Goal: Task Accomplishment & Management: Manage account settings

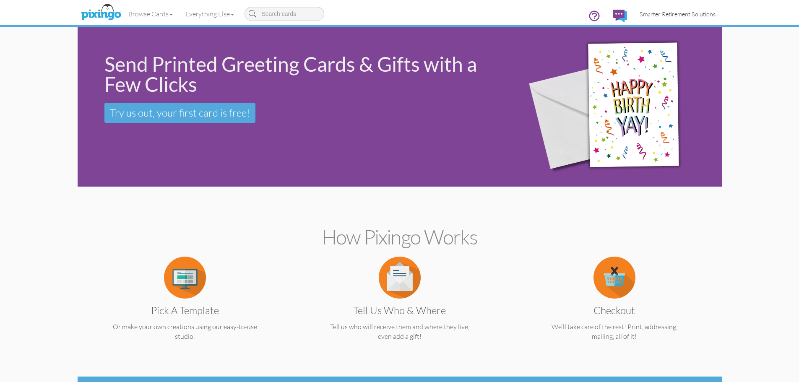
click at [669, 15] on span "Smarter Retirement Solutions" at bounding box center [678, 13] width 76 height 7
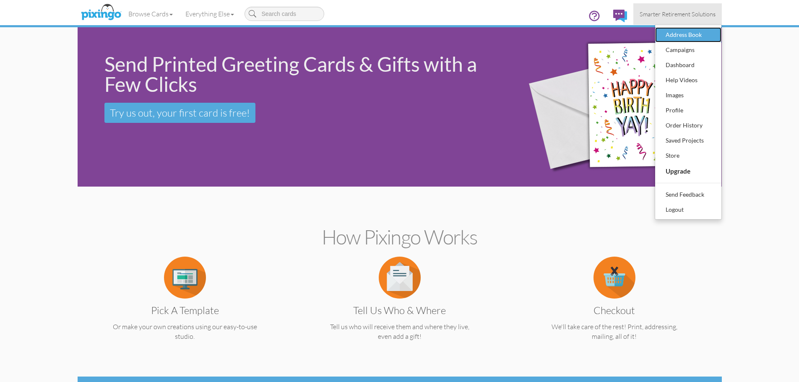
click at [674, 37] on div "Address Book" at bounding box center [688, 35] width 49 height 13
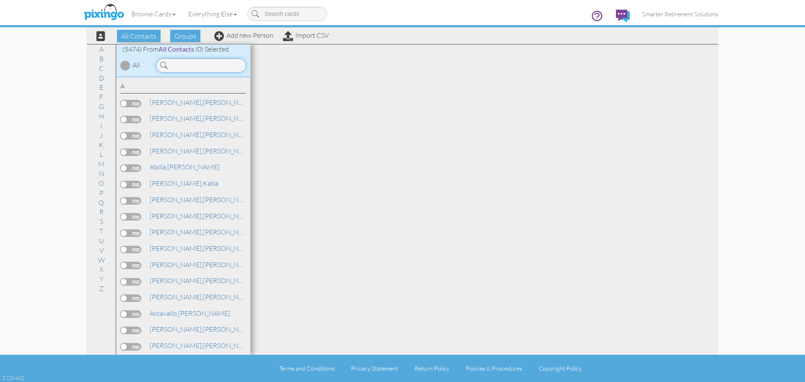
click at [175, 66] on input at bounding box center [201, 65] width 90 height 14
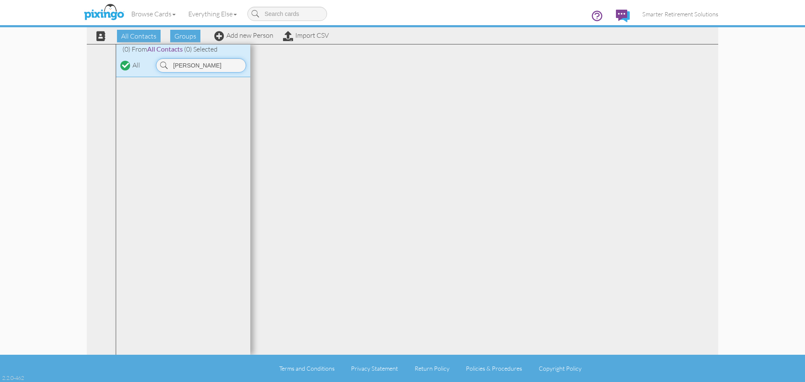
type input "kesler"
drag, startPoint x: 189, startPoint y: 65, endPoint x: 108, endPoint y: 64, distance: 80.5
click at [108, 64] on div "All Contacts (5474) My Groups 04/22/2025 SMAR ... (55) 06/25/2025 BOP ... (15) …" at bounding box center [403, 199] width 632 height 311
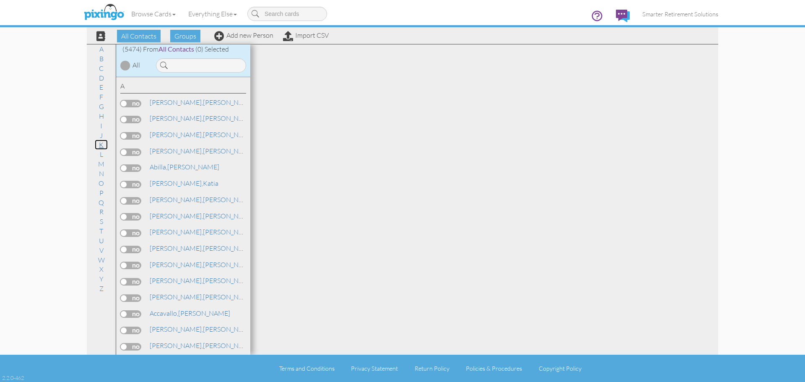
click at [105, 145] on link "K" at bounding box center [101, 145] width 13 height 10
click at [183, 136] on link "Keeley, Kaylen" at bounding box center [191, 137] width 84 height 10
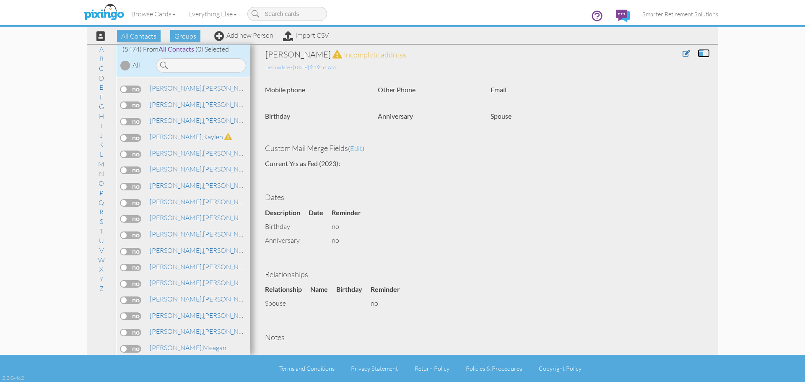
click at [698, 52] on span at bounding box center [701, 53] width 6 height 7
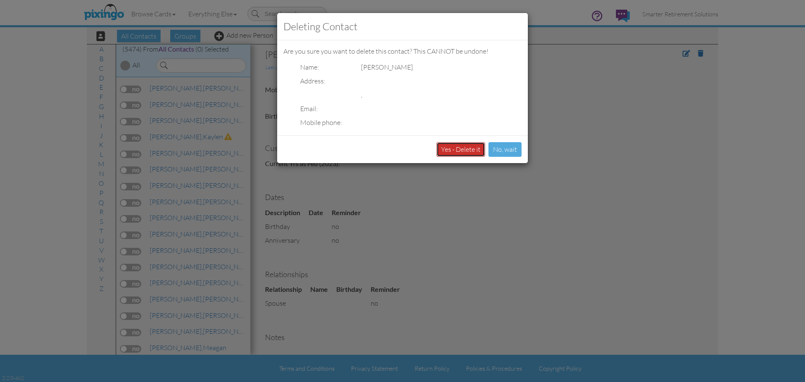
click at [474, 152] on button "Yes - Delete it" at bounding box center [461, 149] width 49 height 15
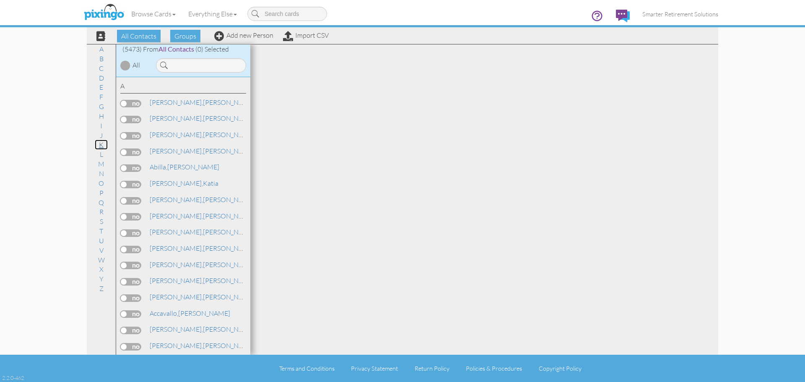
click at [100, 144] on link "K" at bounding box center [101, 145] width 13 height 10
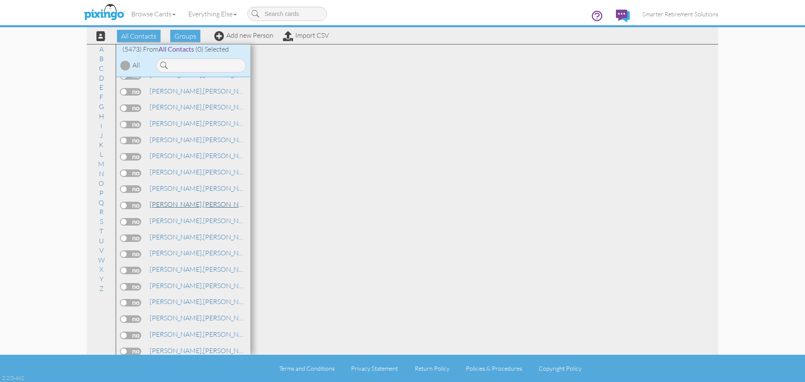
click at [178, 203] on link "Keeley, Gayle" at bounding box center [202, 204] width 107 height 10
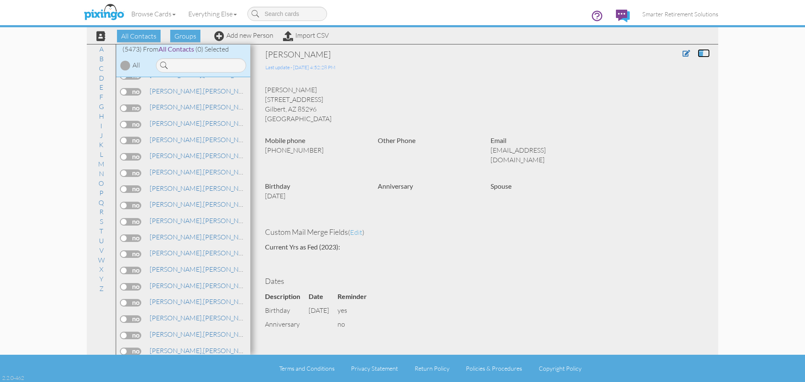
click at [698, 53] on span at bounding box center [701, 53] width 6 height 7
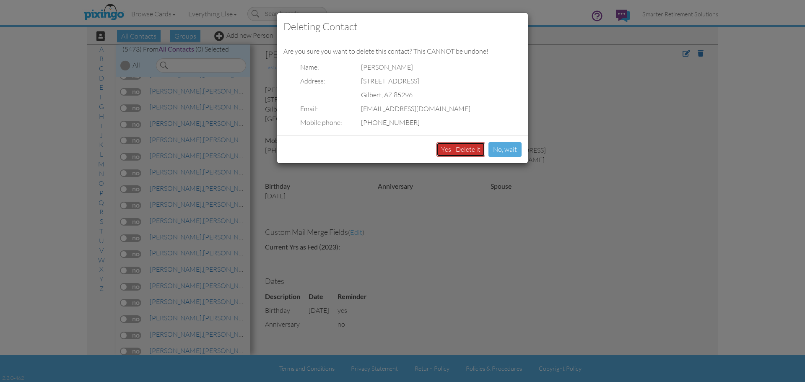
click at [475, 151] on button "Yes - Delete it" at bounding box center [461, 149] width 49 height 15
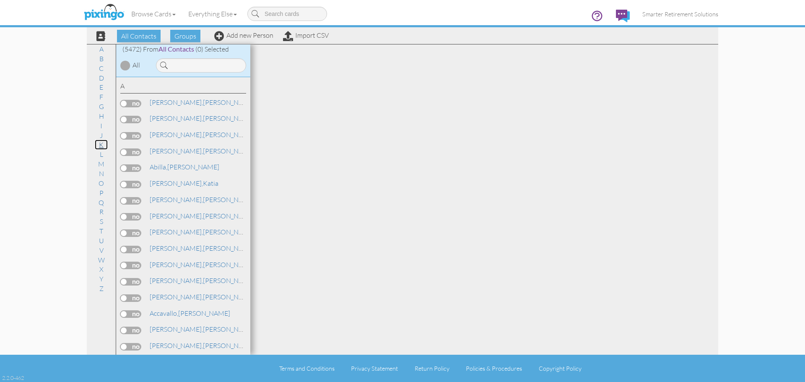
click at [103, 144] on link "K" at bounding box center [101, 145] width 13 height 10
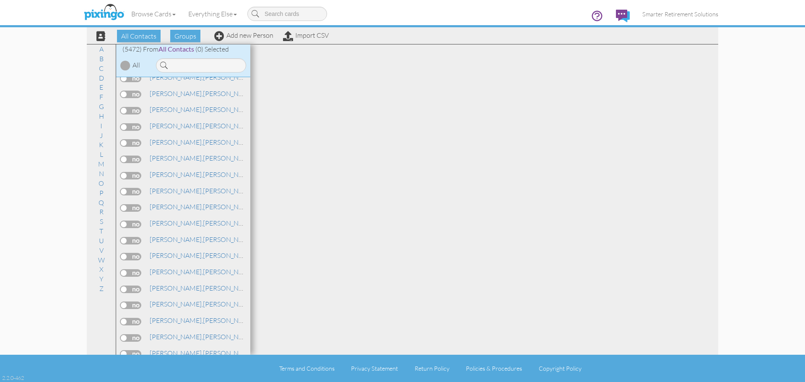
scroll to position [40453, 0]
click at [183, 189] on link "[PERSON_NAME]" at bounding box center [202, 188] width 107 height 10
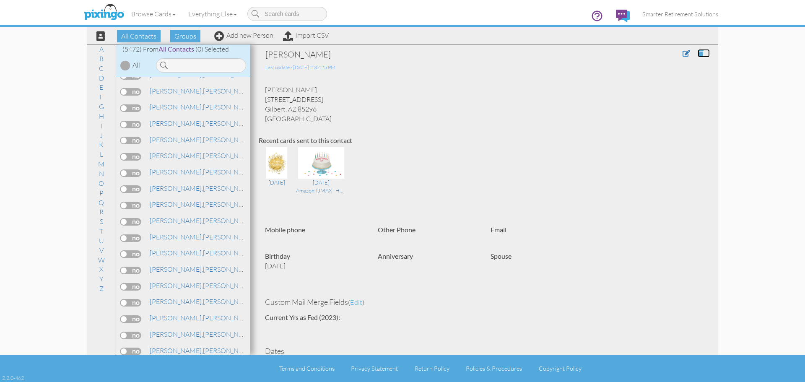
click at [698, 53] on span at bounding box center [701, 53] width 6 height 7
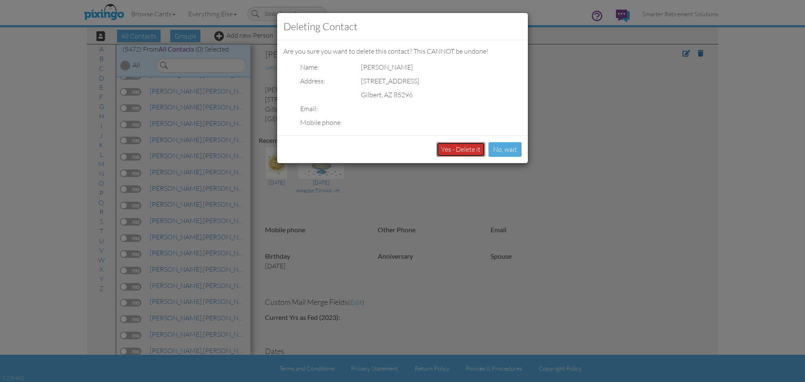
click at [466, 148] on button "Yes - Delete it" at bounding box center [461, 149] width 49 height 15
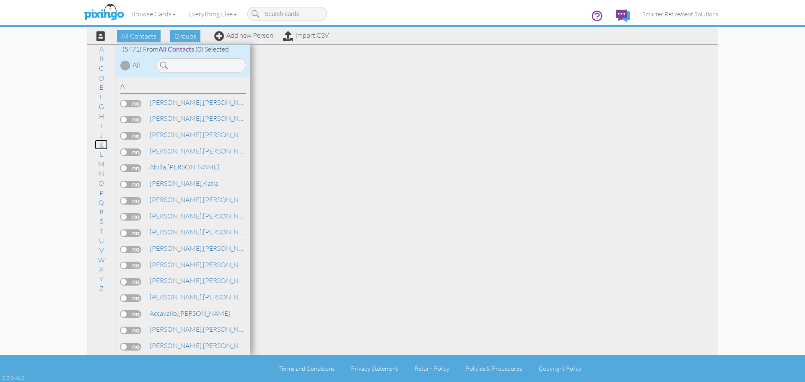
click at [99, 146] on link "K" at bounding box center [101, 145] width 13 height 10
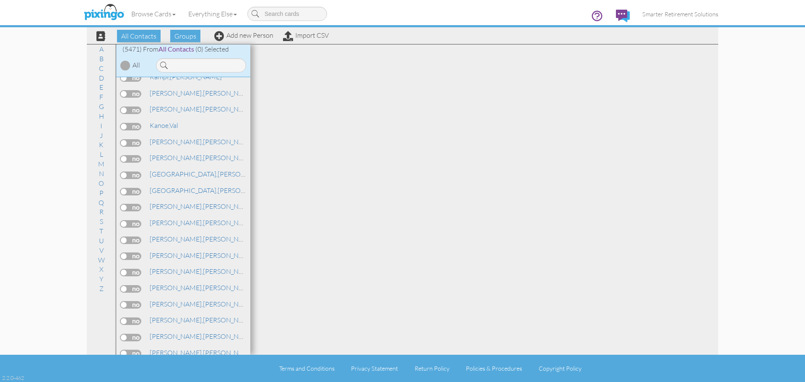
scroll to position [40411, 0]
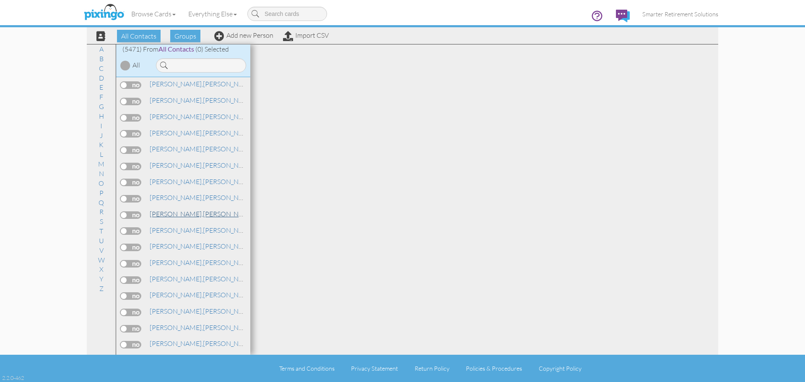
click at [184, 216] on link "Keeley, Brendan" at bounding box center [202, 214] width 107 height 10
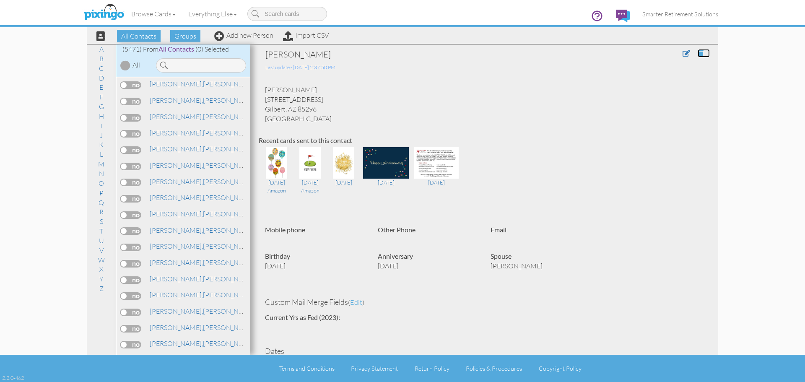
click at [698, 54] on span at bounding box center [701, 53] width 6 height 7
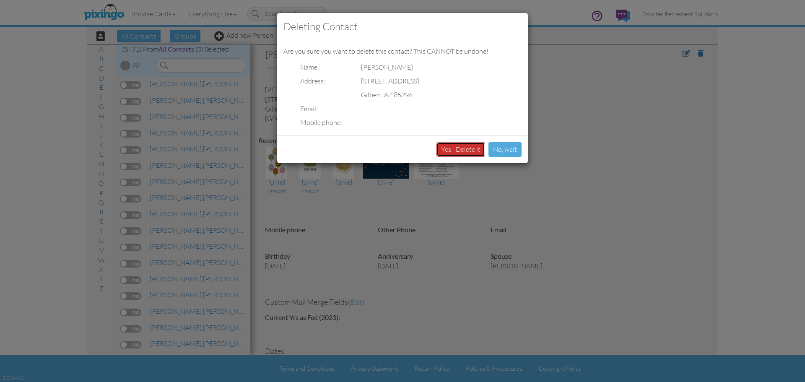
click at [474, 151] on button "Yes - Delete it" at bounding box center [461, 149] width 49 height 15
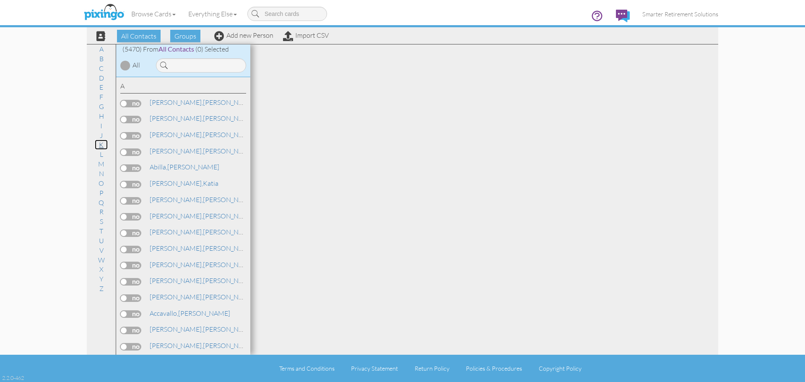
click at [103, 144] on link "K" at bounding box center [101, 145] width 13 height 10
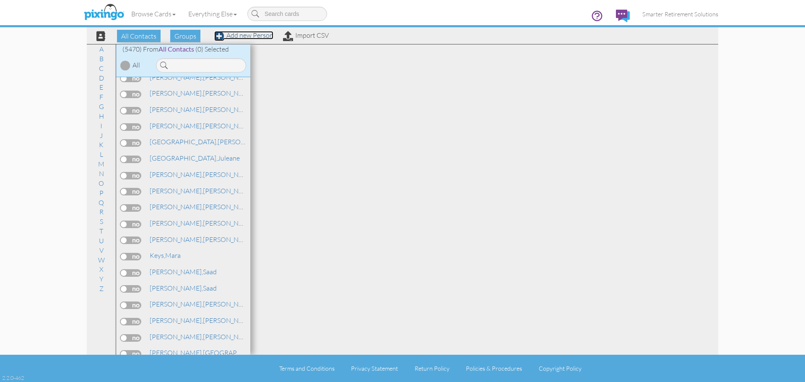
click at [232, 35] on link "Add new Person" at bounding box center [243, 35] width 59 height 8
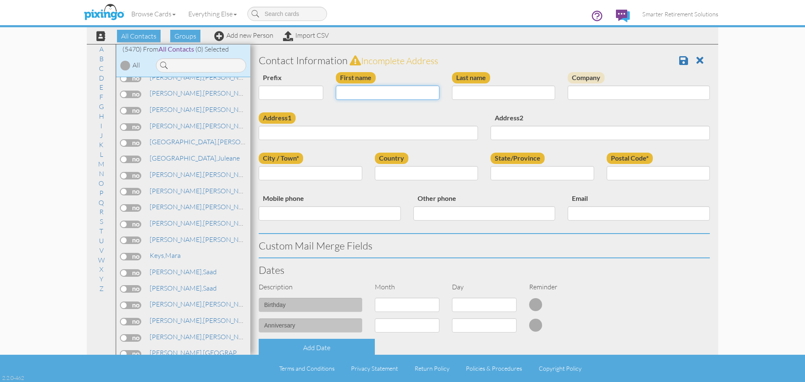
click at [358, 94] on input "First name" at bounding box center [388, 93] width 104 height 14
type input "[PERSON_NAME]"
click at [362, 131] on input "Address1" at bounding box center [368, 133] width 219 height 14
paste input "3352 W Monterrey St Chandler, AZ 85226 United States"
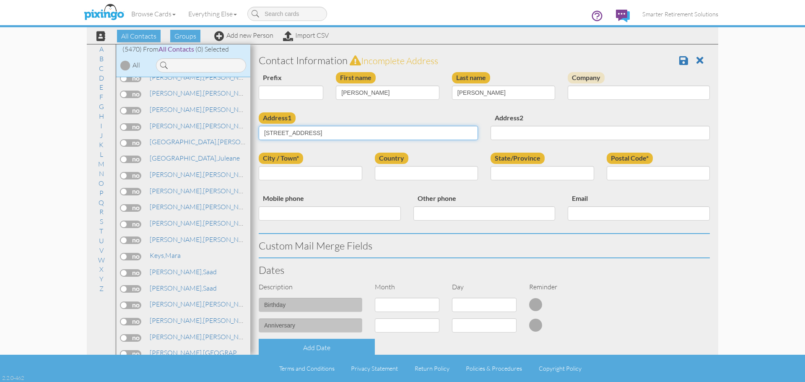
type input "3352 W Monterrey St Chandler, AZ 85226 United States"
click at [420, 172] on select "United States -------------- Afghanistan Albania Algeria American Samoa Andorra…" at bounding box center [427, 173] width 104 height 14
select select "object:17427"
click at [375, 166] on select "United States -------------- Afghanistan Albania Algeria American Samoa Andorra…" at bounding box center [427, 173] width 104 height 14
click at [501, 172] on select "AA (Military) AE (Military) Alabama Alaska American Samoa AP (Military) Arizona…" at bounding box center [543, 173] width 104 height 14
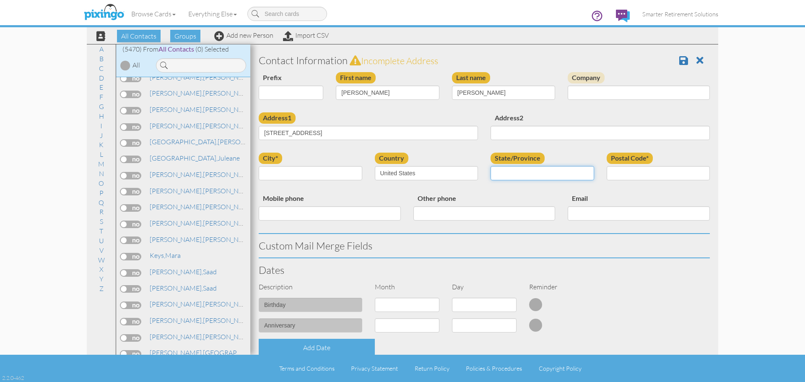
select select "object:17678"
click at [491, 166] on select "AA (Military) AE (Military) Alabama Alaska American Samoa AP (Military) Arizona…" at bounding box center [543, 173] width 104 height 14
click at [613, 169] on input "Postal Code*" at bounding box center [659, 173] width 104 height 14
type input "85226"
click at [344, 177] on input "city*" at bounding box center [311, 173] width 104 height 14
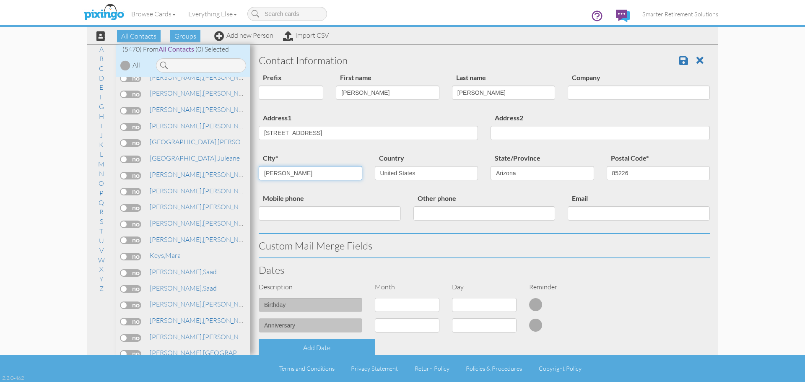
type input "Chandler"
drag, startPoint x: 320, startPoint y: 130, endPoint x: 460, endPoint y: 125, distance: 140.2
click at [460, 125] on div "Address1 3352 W Monterrey St Chandler, AZ 85226 United States" at bounding box center [369, 129] width 232 height 34
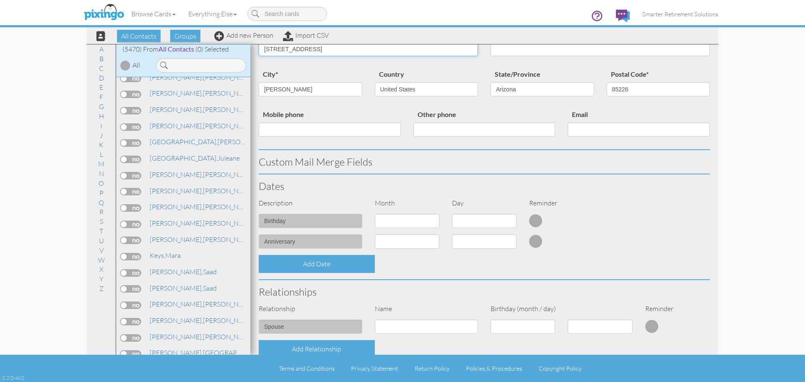
type input "[STREET_ADDRESS]"
click at [416, 228] on select "1 - Jan 2 - Feb 3 - Mar 4 - Apr 5 - May 6 - Jun 7 - Jul 8 - Aug 9 - Sep 10 - Oc…" at bounding box center [407, 221] width 65 height 14
select select "object:17418"
click at [375, 214] on select "1 - Jan 2 - Feb 3 - Mar 4 - Apr 5 - May 6 - Jun 7 - Jul 8 - Aug 9 - Sep 10 - Oc…" at bounding box center [407, 221] width 65 height 14
click at [471, 221] on select "1 2 3 4 5 6 7 8 9 10 11 12 13 14 15 16 17 18 19 20 21 22 23 24 25 26 27 28 29 30" at bounding box center [484, 221] width 65 height 14
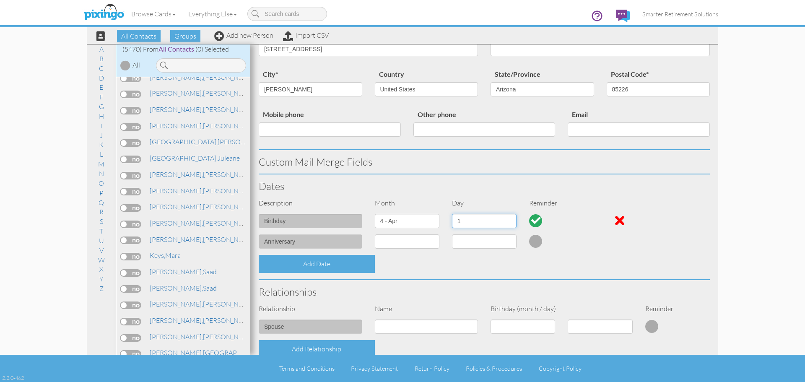
select select "number:30"
click at [452, 214] on select "1 2 3 4 5 6 7 8 9 10 11 12 13 14 15 16 17 18 19 20 21 22 23 24 25 26 27 28 29 30" at bounding box center [484, 221] width 65 height 14
click at [467, 266] on div "Add Date" at bounding box center [485, 264] width 464 height 18
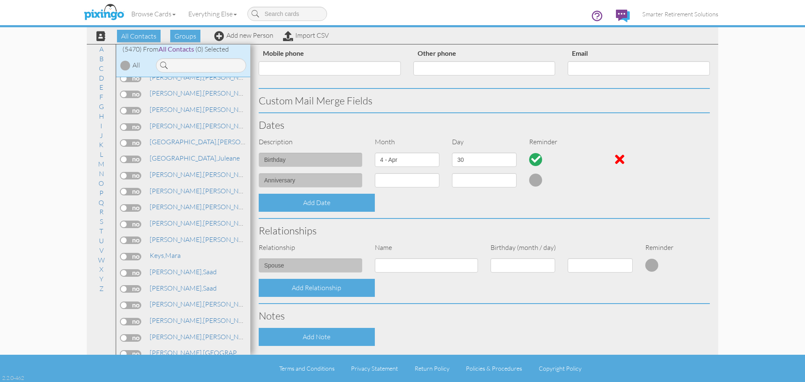
scroll to position [232, 0]
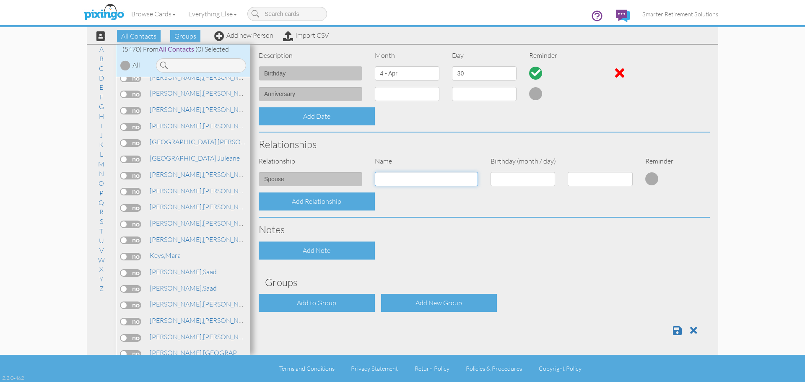
click at [400, 175] on input at bounding box center [427, 179] width 104 height 14
type input "[PERSON_NAME]"
click at [407, 231] on h3 "Notes" at bounding box center [484, 229] width 451 height 11
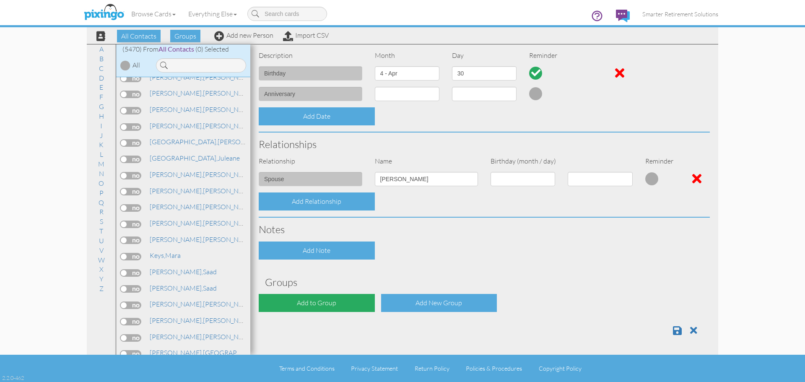
click at [342, 306] on div "Add to Group" at bounding box center [317, 303] width 116 height 18
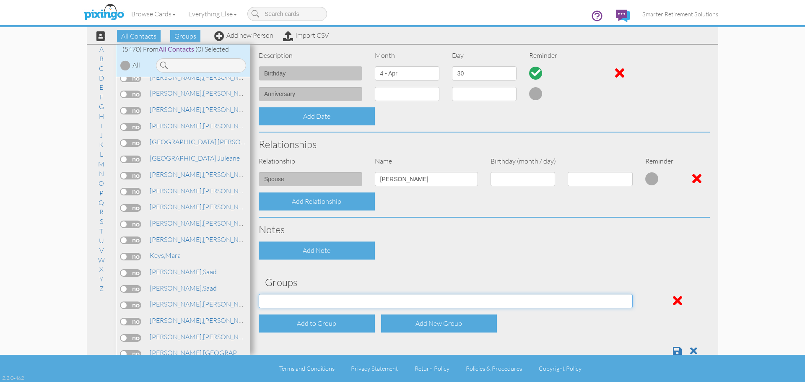
click at [339, 302] on select "04/22/2025 SMARTER FEDS OSD DMEA California 06/25/2025 BOP Onsite 08/12 Puerto …" at bounding box center [446, 301] width 374 height 14
select select "object:17747"
click at [259, 294] on select "04/22/2025 SMARTER FEDS OSD DMEA California 06/25/2025 BOP Onsite 08/12 Puerto …" at bounding box center [446, 301] width 374 height 14
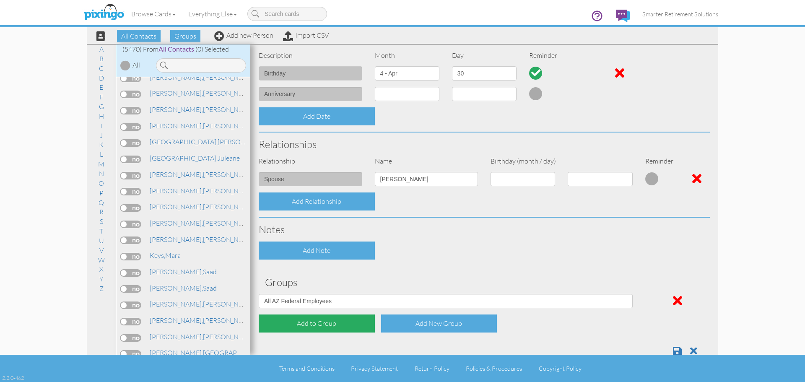
click at [318, 326] on div "Add to Group" at bounding box center [317, 324] width 116 height 18
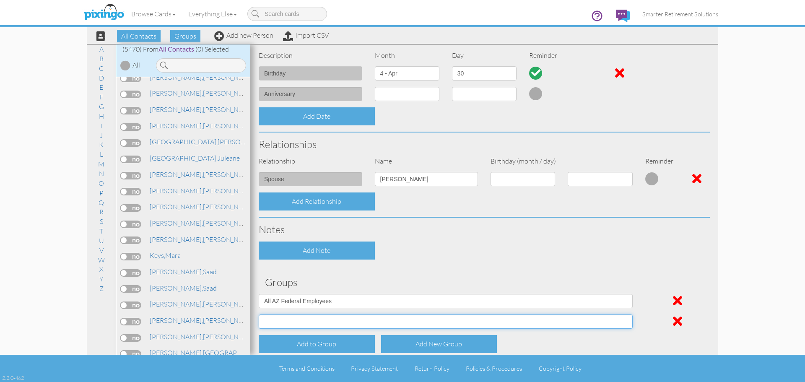
click at [318, 322] on select "04/22/2025 SMARTER FEDS OSD DMEA California 06/25/2025 BOP Onsite 08/12 Puerto …" at bounding box center [446, 322] width 374 height 14
select select "object:17800"
click at [259, 315] on select "04/22/2025 SMARTER FEDS OSD DMEA California 06/25/2025 BOP Onsite 08/12 Puerto …" at bounding box center [446, 322] width 374 height 14
drag, startPoint x: 505, startPoint y: 272, endPoint x: 545, endPoint y: 276, distance: 40.9
click at [505, 272] on div "Contact Information Prefix Dr. Mr. Mrs. First name Chris Last name Kesler Compa…" at bounding box center [484, 100] width 451 height 566
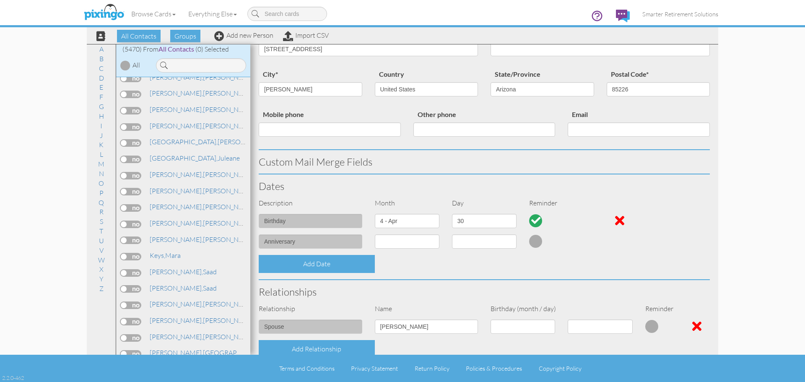
scroll to position [0, 0]
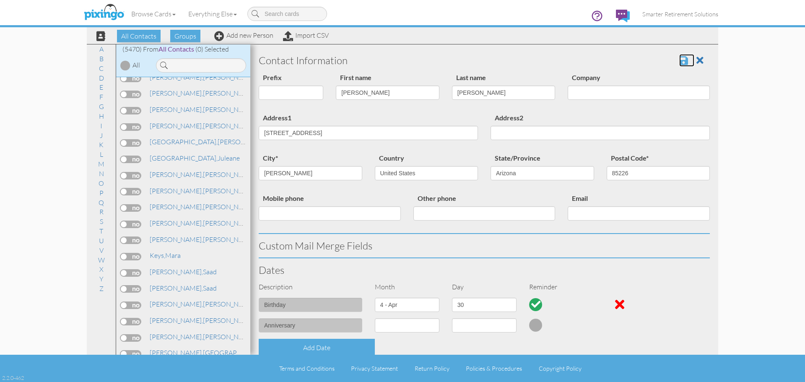
click at [680, 64] on span at bounding box center [684, 60] width 9 height 10
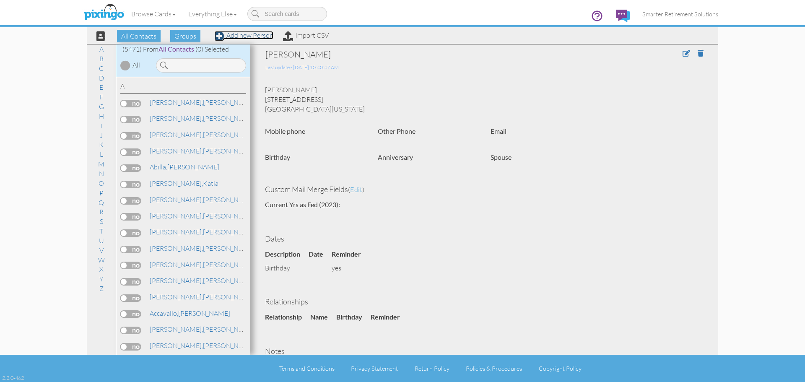
click at [248, 34] on link "Add new Person" at bounding box center [243, 35] width 59 height 8
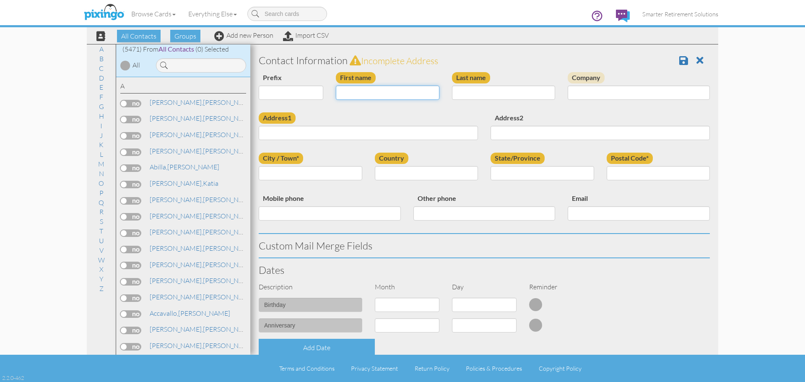
click at [344, 92] on input "First name" at bounding box center [388, 93] width 104 height 14
type input "[PERSON_NAME]"
paste input "3352 W Monterrey St Chandler, AZ 85226 United States"
type input "3352 W Monterrey St Chandler, AZ 85226 United States"
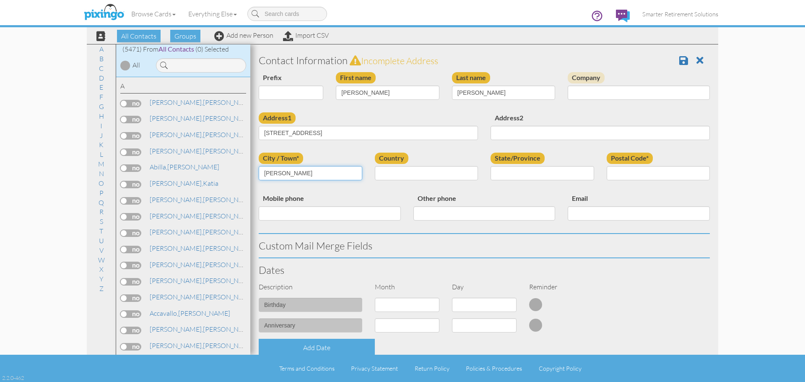
type input "Chandler"
select select "object:17452"
select select "object:17703"
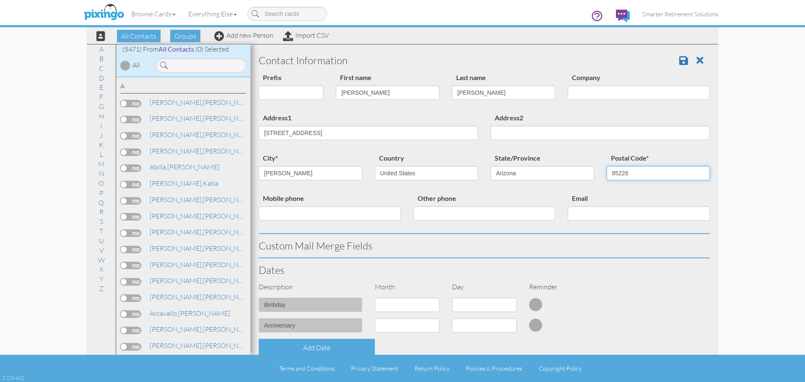
type input "85226"
click at [320, 133] on input "3352 W Monterrey St Chandler, AZ 85226 United States" at bounding box center [368, 133] width 219 height 14
drag, startPoint x: 319, startPoint y: 132, endPoint x: 424, endPoint y: 133, distance: 104.9
click at [424, 133] on input "3352 W Monterrey St Chandler, AZ 85226 United States" at bounding box center [368, 133] width 219 height 14
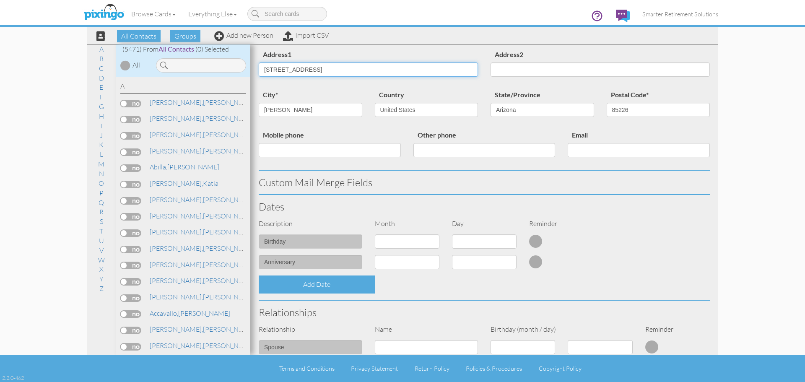
scroll to position [168, 0]
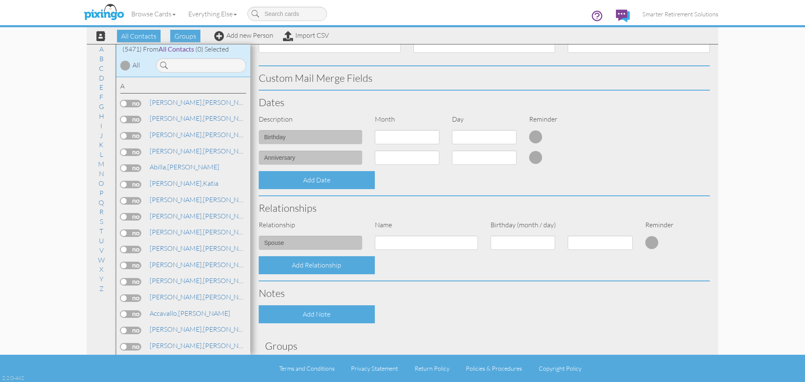
type input "[STREET_ADDRESS]"
drag, startPoint x: 431, startPoint y: 139, endPoint x: 425, endPoint y: 143, distance: 6.9
click at [431, 139] on select "1 - Jan 2 - Feb 3 - Mar 4 - Apr 5 - May 6 - Jun 7 - Jul 8 - Aug 9 - Sep 10 - Oc…" at bounding box center [407, 137] width 65 height 14
select select "object:17440"
click at [375, 130] on select "1 - Jan 2 - Feb 3 - Mar 4 - Apr 5 - May 6 - Jun 7 - Jul 8 - Aug 9 - Sep 10 - Oc…" at bounding box center [407, 137] width 65 height 14
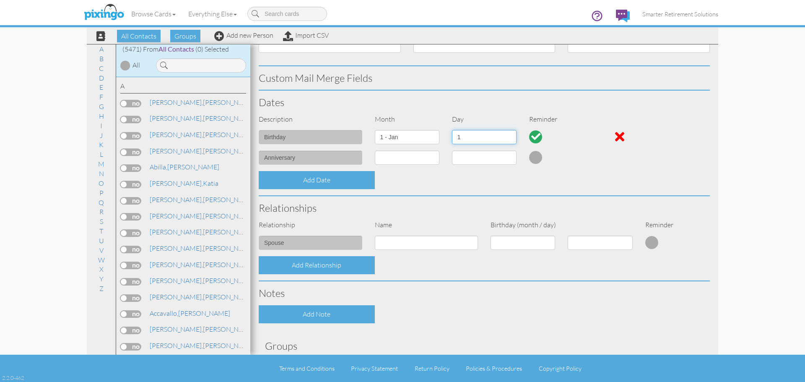
click at [474, 138] on select "1 2 3 4 5 6 7 8 9 10 11 12 13 14 15 16 17 18 19 20 21 22 23 24 25 26 27 28 29 3…" at bounding box center [484, 137] width 65 height 14
select select "number:20"
click at [452, 130] on select "1 2 3 4 5 6 7 8 9 10 11 12 13 14 15 16 17 18 19 20 21 22 23 24 25 26 27 28 29 3…" at bounding box center [484, 137] width 65 height 14
click at [557, 176] on div "Add Date" at bounding box center [485, 180] width 464 height 18
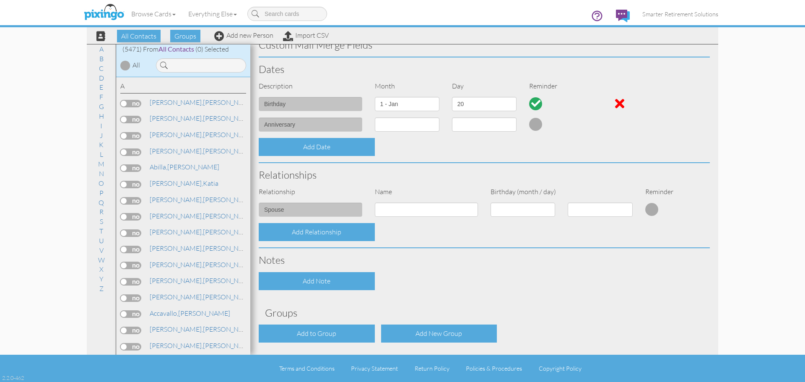
scroll to position [232, 0]
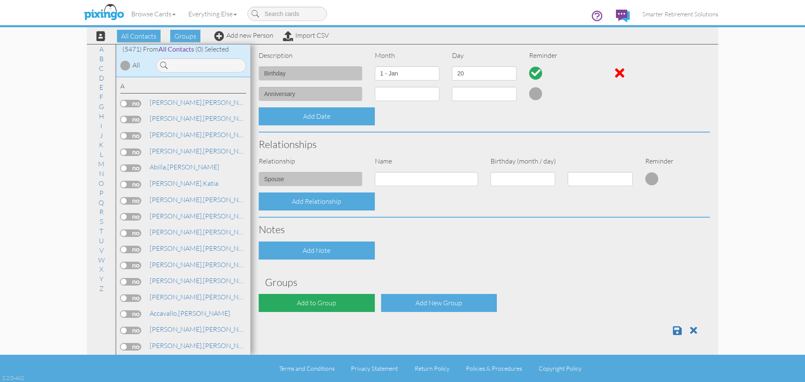
click at [353, 306] on div "Add to Group" at bounding box center [317, 303] width 116 height 18
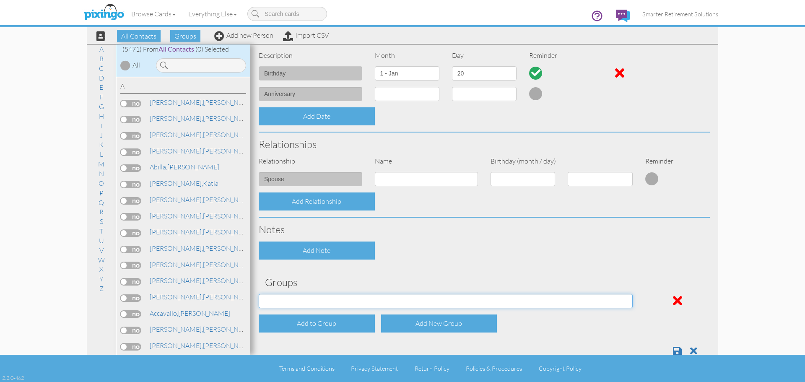
click at [327, 304] on select "04/22/2025 SMARTER FEDS OSD DMEA California 06/25/2025 BOP Onsite 08/12 Puerto …" at bounding box center [446, 301] width 374 height 14
select select "object:17825"
click at [259, 294] on select "04/22/2025 SMARTER FEDS OSD DMEA California 06/25/2025 BOP Onsite 08/12 Puerto …" at bounding box center [446, 301] width 374 height 14
click at [418, 284] on h3 "Groups" at bounding box center [484, 282] width 439 height 11
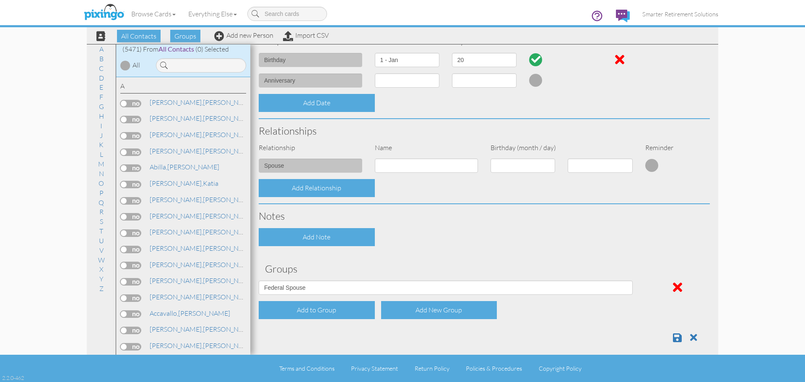
scroll to position [252, 0]
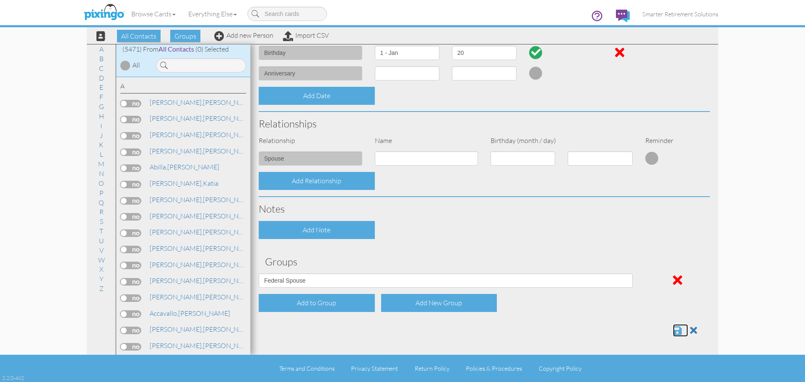
click at [673, 330] on span at bounding box center [677, 331] width 9 height 10
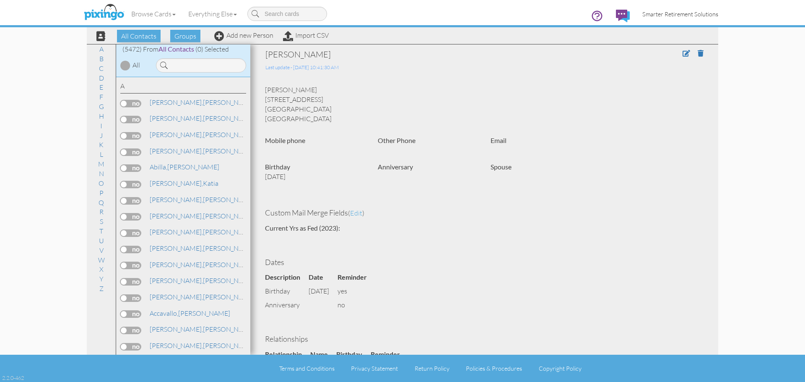
click at [680, 14] on span "Smarter Retirement Solutions" at bounding box center [681, 13] width 76 height 7
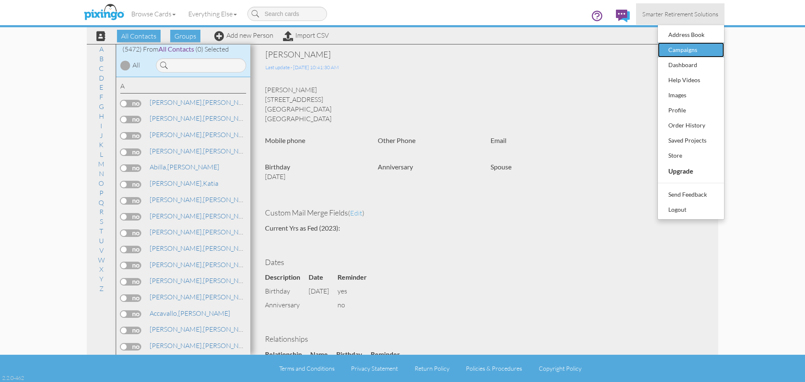
click at [688, 51] on div "Campaigns" at bounding box center [691, 50] width 49 height 13
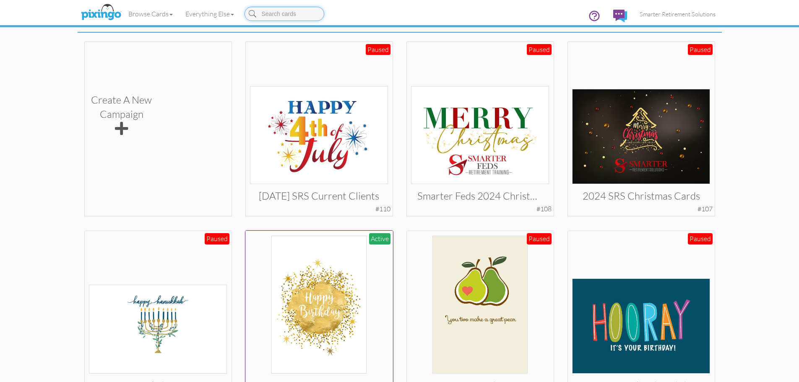
scroll to position [233, 0]
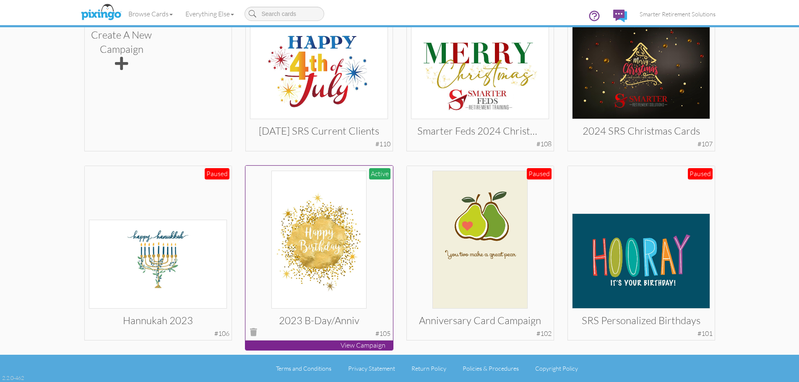
click at [321, 269] on img at bounding box center [318, 240] width 95 height 138
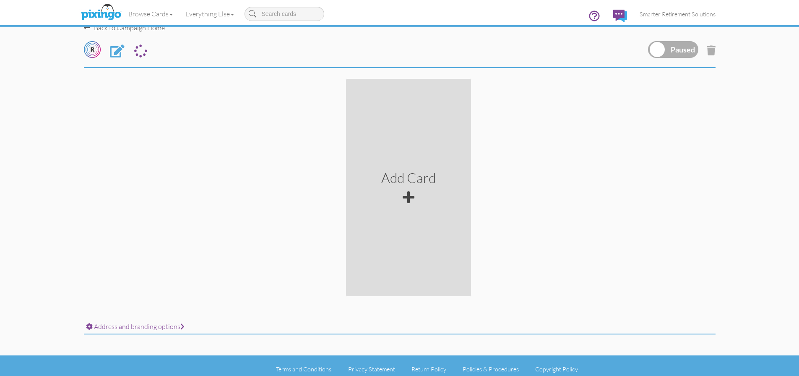
scroll to position [19, 0]
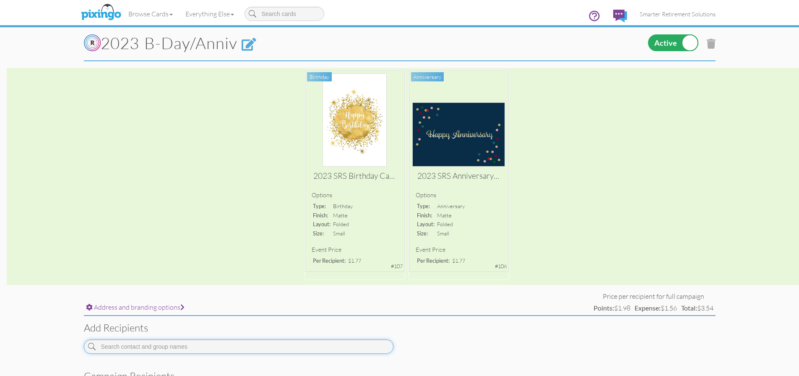
click at [153, 350] on input at bounding box center [239, 346] width 310 height 14
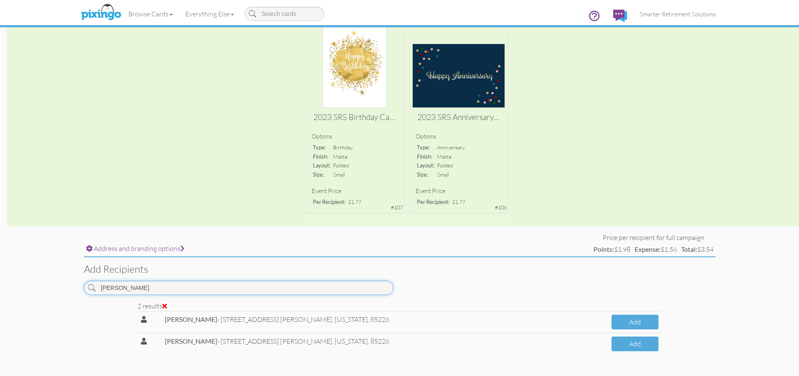
scroll to position [103, 0]
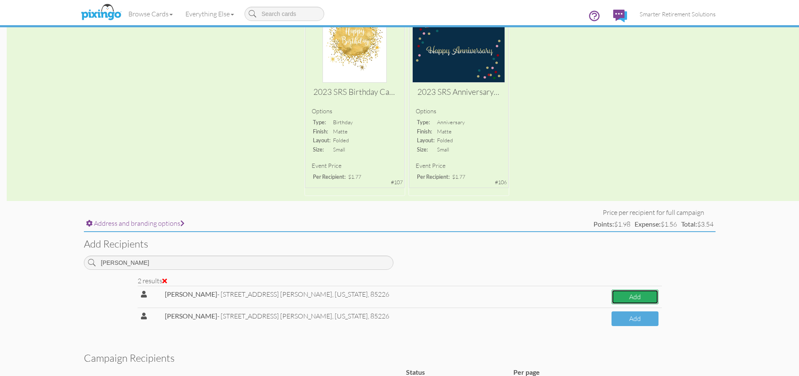
click at [612, 295] on button "Add" at bounding box center [635, 296] width 47 height 15
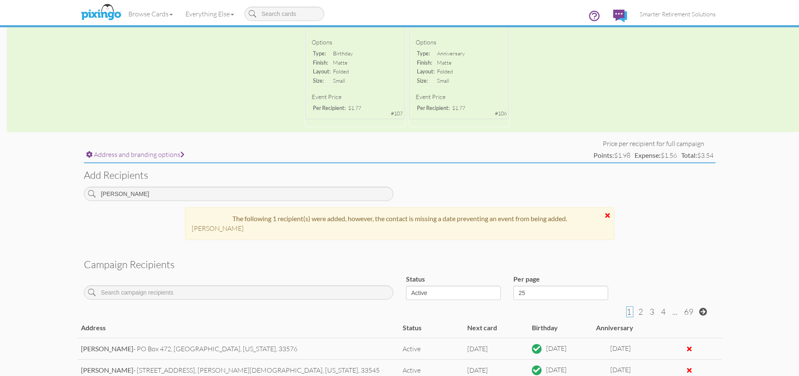
scroll to position [187, 0]
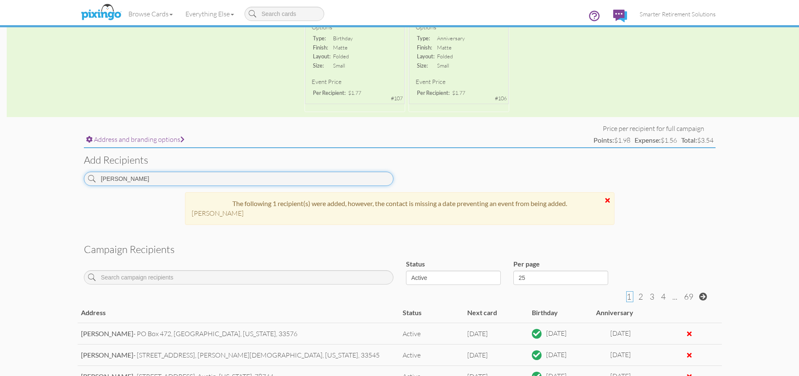
click at [160, 181] on input "[PERSON_NAME]" at bounding box center [239, 179] width 310 height 14
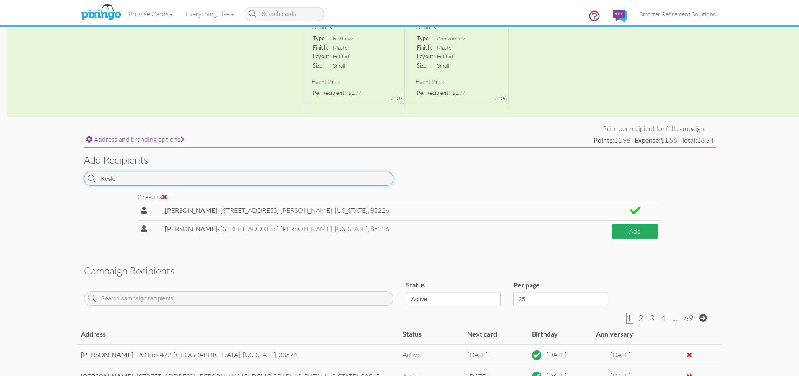
type input "Kesle"
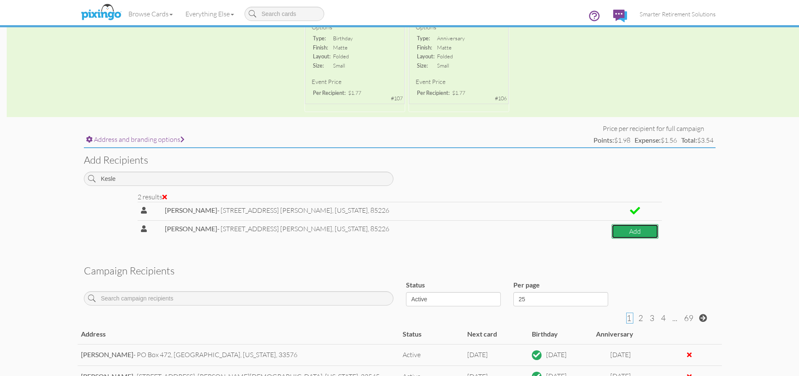
click at [643, 232] on button "Add" at bounding box center [635, 231] width 47 height 15
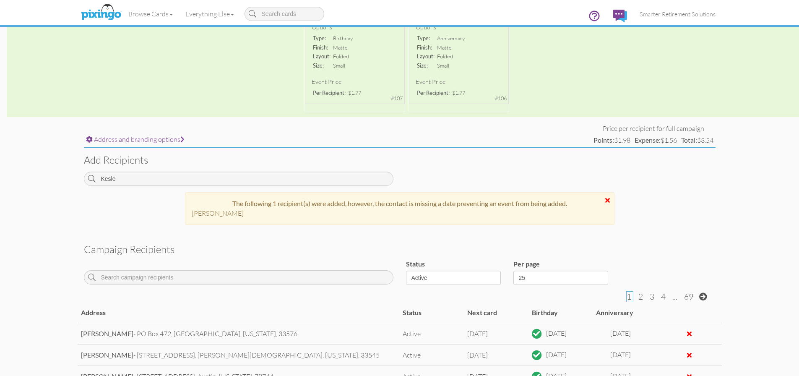
drag, startPoint x: 232, startPoint y: 207, endPoint x: 231, endPoint y: 202, distance: 5.1
click at [231, 202] on div "The following 1 recipient(s) were added, however, the contact is missing a date…" at bounding box center [400, 208] width 430 height 33
copy div "The following 1 recipient(s) were added, however, the contact is missing a date…"
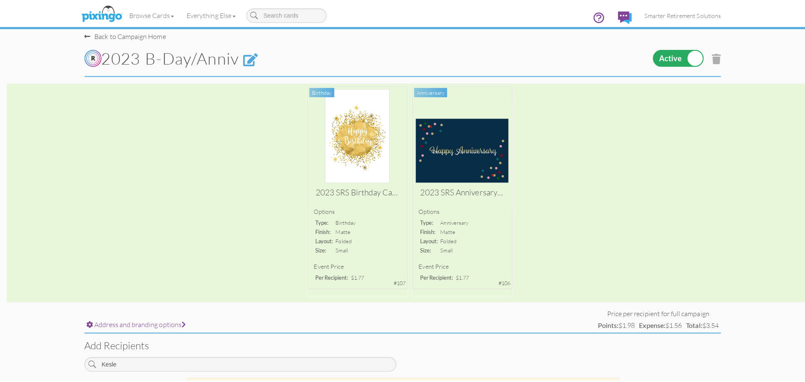
scroll to position [0, 0]
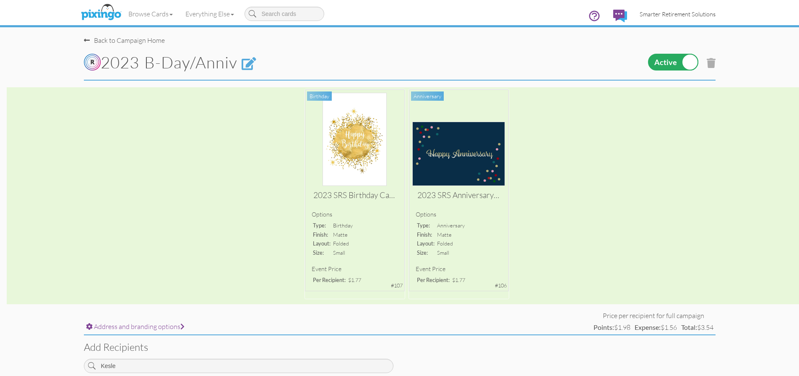
click at [670, 8] on link "Smarter Retirement Solutions" at bounding box center [677, 13] width 89 height 21
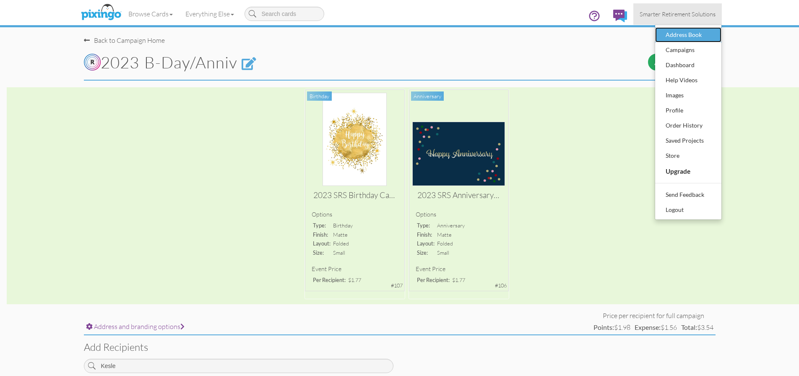
click at [685, 34] on div "Address Book" at bounding box center [688, 35] width 49 height 13
